Goal: Transaction & Acquisition: Purchase product/service

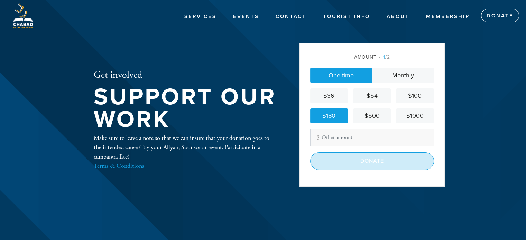
click at [365, 162] on input "Donate" at bounding box center [372, 160] width 124 height 17
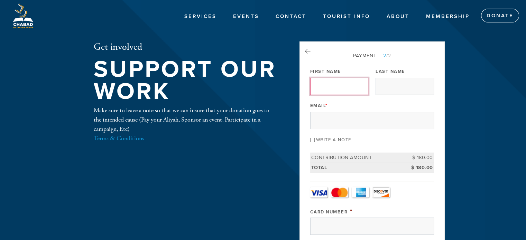
click at [335, 88] on input "First Name" at bounding box center [339, 86] width 58 height 17
type input "Shmuely"
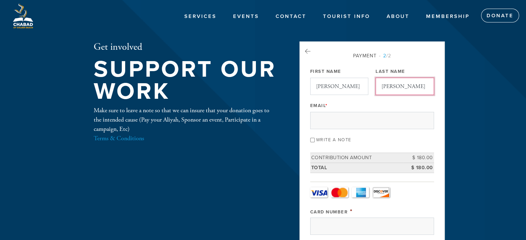
type input "Roth"
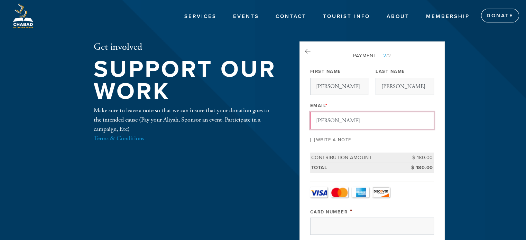
type input "jamesit1685@gmail.com"
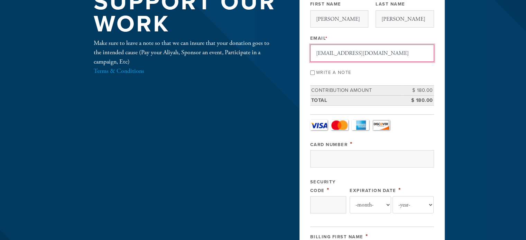
scroll to position [69, 0]
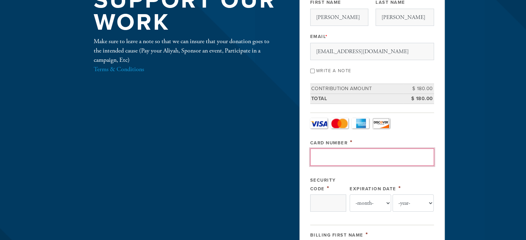
click at [336, 153] on input "Card Number" at bounding box center [372, 157] width 124 height 17
type input "4117730163669181"
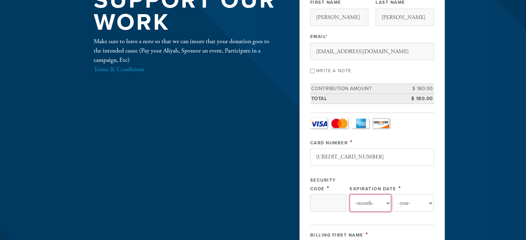
select select "10"
select select "2029"
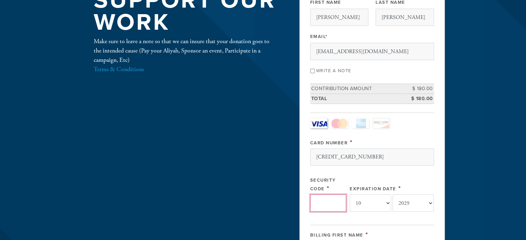
click at [330, 200] on input "Security Code" at bounding box center [328, 203] width 36 height 17
type input "208"
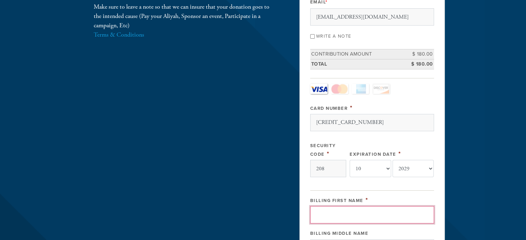
click at [331, 212] on input "Billing First Name" at bounding box center [372, 214] width 124 height 17
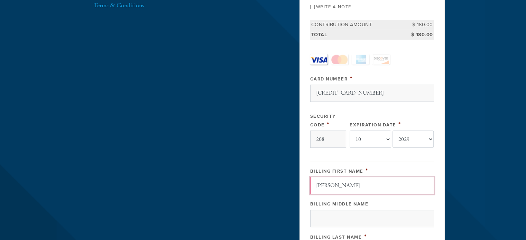
scroll to position [173, 0]
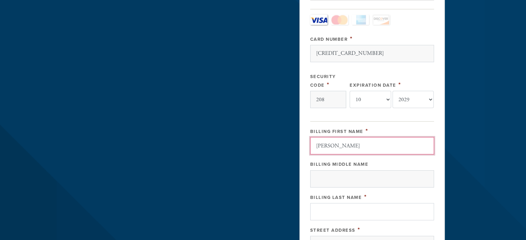
type input "Samuel"
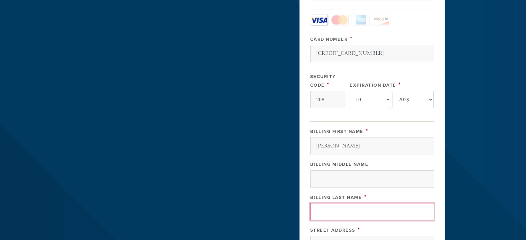
click at [333, 208] on input "Billing Last Name" at bounding box center [372, 211] width 124 height 17
type input "Roth"
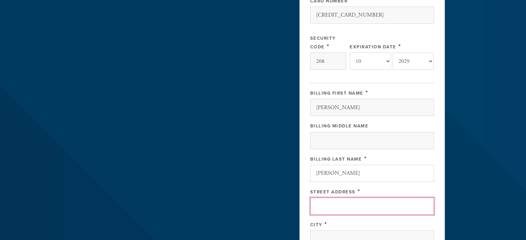
scroll to position [218, 0]
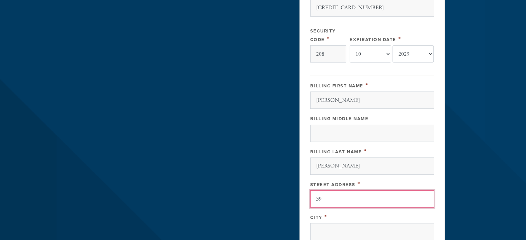
type input "3"
type input "3991 NW 4th Ave"
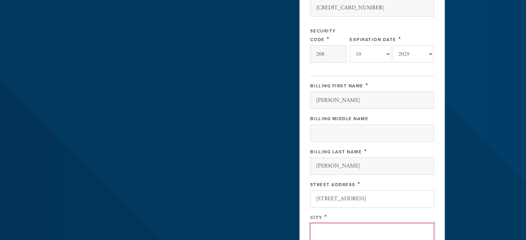
type input "Boca Raton"
type input "33431"
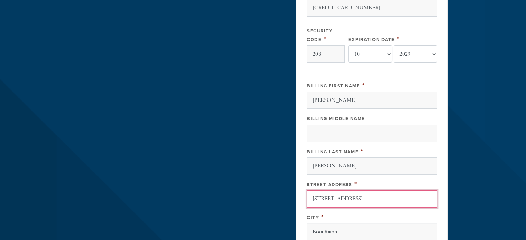
scroll to position [345, 0]
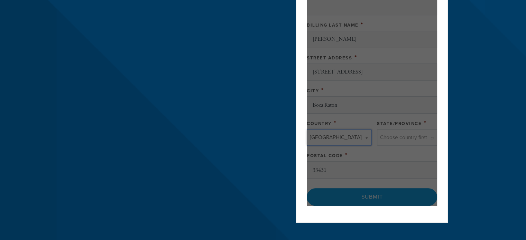
type input "United States"
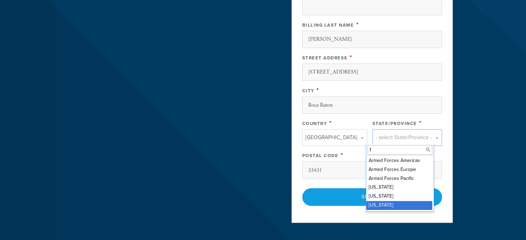
type input "f"
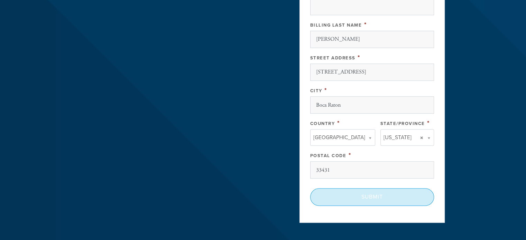
click at [379, 195] on input "Submit" at bounding box center [372, 196] width 124 height 17
